Goal: Task Accomplishment & Management: Manage account settings

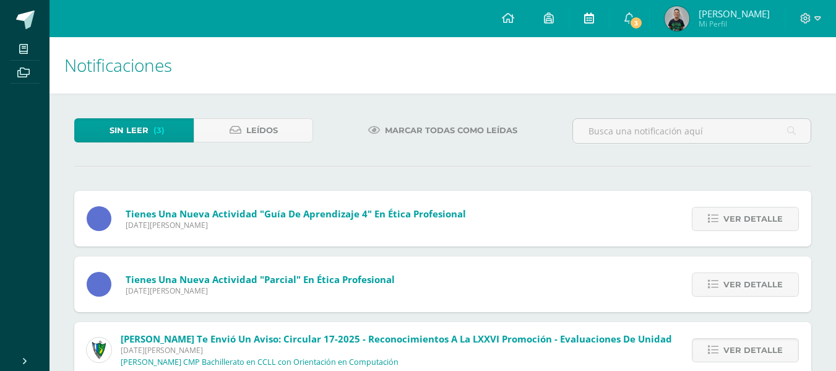
scroll to position [222, 0]
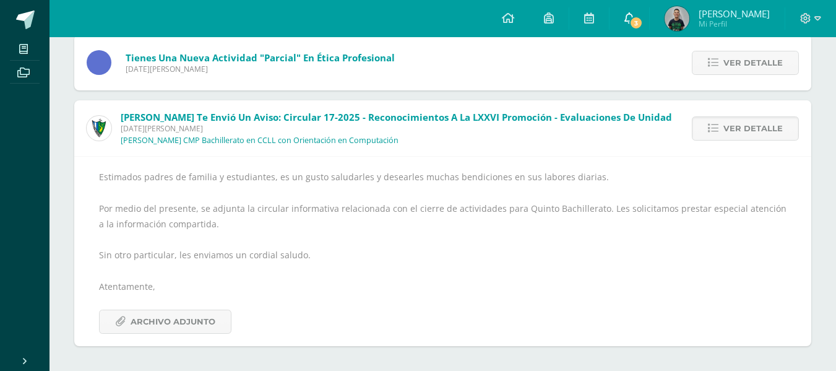
click at [643, 17] on span "3" at bounding box center [636, 23] width 14 height 14
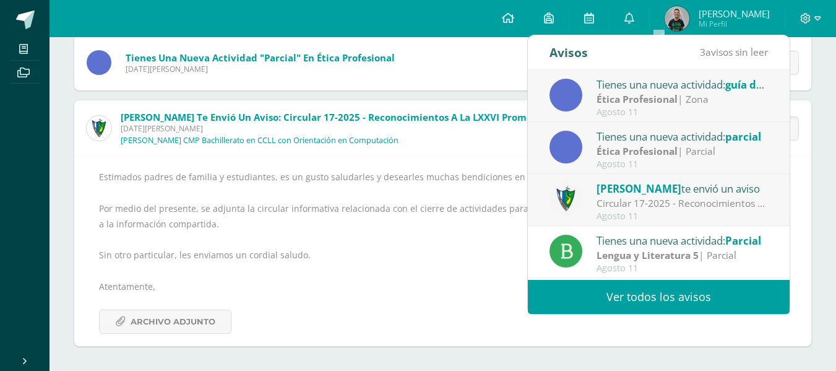
click at [619, 303] on link "Ver todos los avisos" at bounding box center [659, 297] width 262 height 34
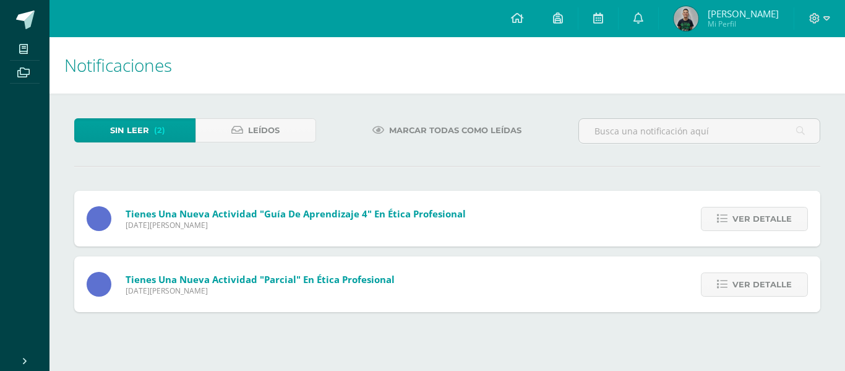
click at [430, 121] on span "Marcar todas como leídas" at bounding box center [455, 130] width 132 height 23
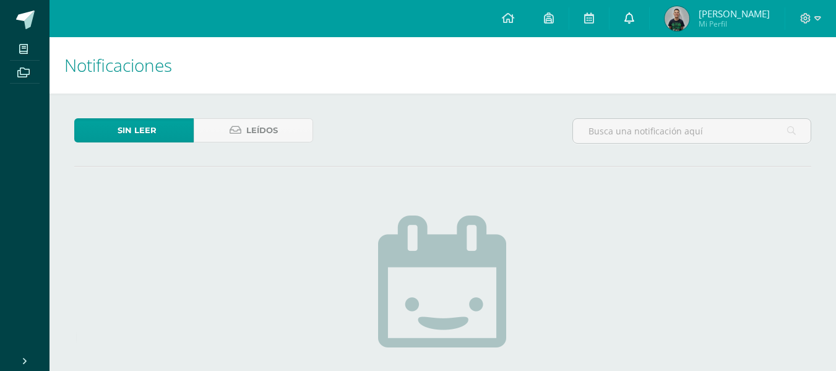
click at [634, 13] on icon at bounding box center [629, 17] width 10 height 11
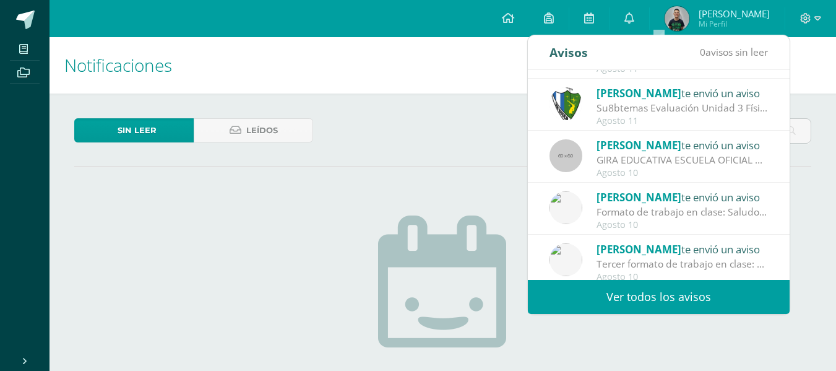
scroll to position [206, 0]
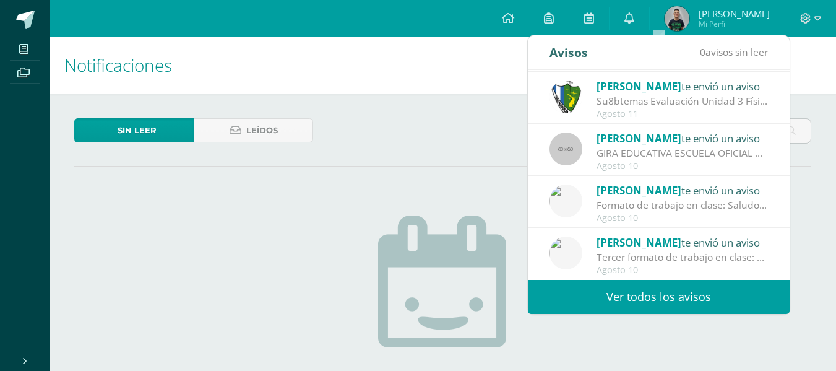
click at [637, 290] on link "Ver todos los avisos" at bounding box center [659, 297] width 262 height 34
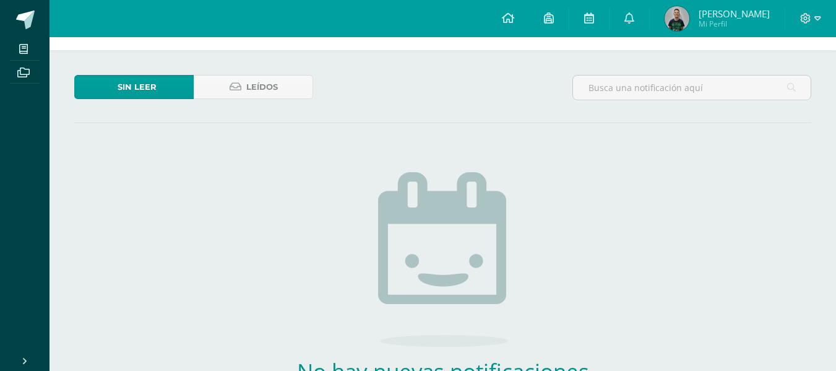
scroll to position [62, 0]
